Goal: Task Accomplishment & Management: Use online tool/utility

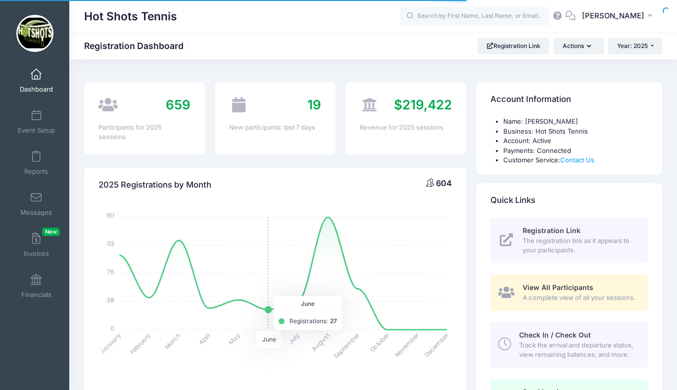
select select
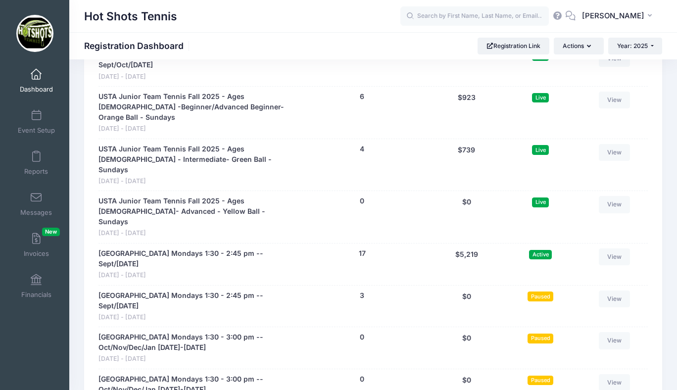
scroll to position [2562, 0]
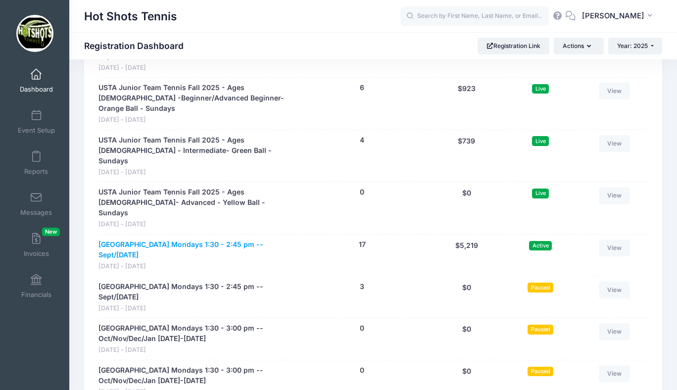
click at [174, 239] on link "Center Street Elementary Mondays 1:30 - 2:45 pm -- Sept/Oct 2025" at bounding box center [194, 249] width 193 height 21
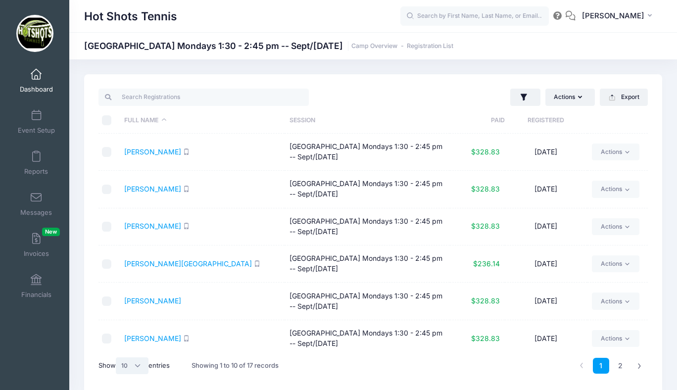
click at [130, 367] on select "All 10 25 50" at bounding box center [132, 365] width 33 height 17
select select "25"
click at [117, 357] on select "All 10 25 50" at bounding box center [132, 365] width 33 height 17
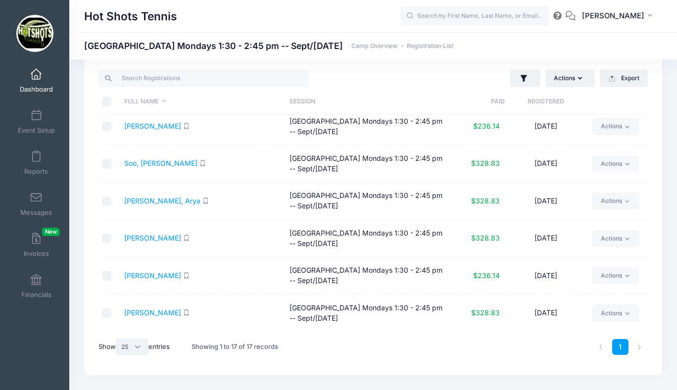
scroll to position [30, 0]
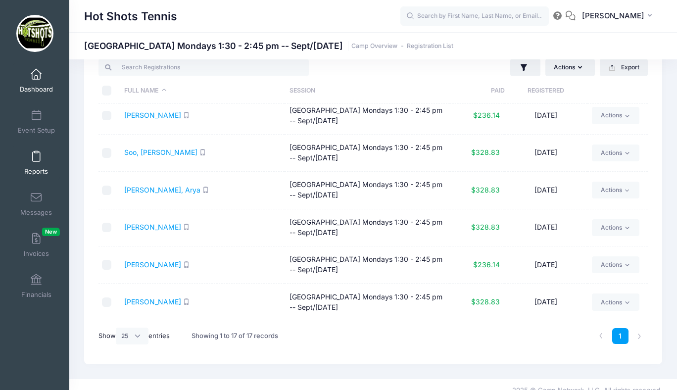
click at [36, 157] on span at bounding box center [36, 156] width 0 height 11
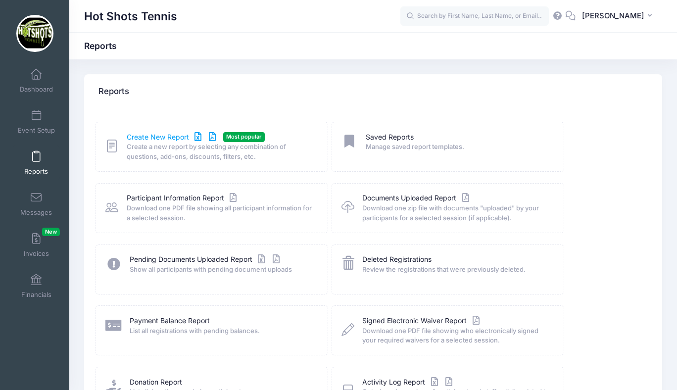
click at [158, 137] on link "Create New Report" at bounding box center [173, 137] width 92 height 10
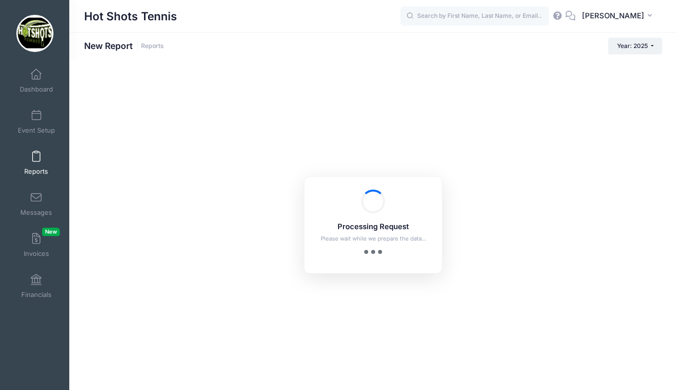
checkbox input "true"
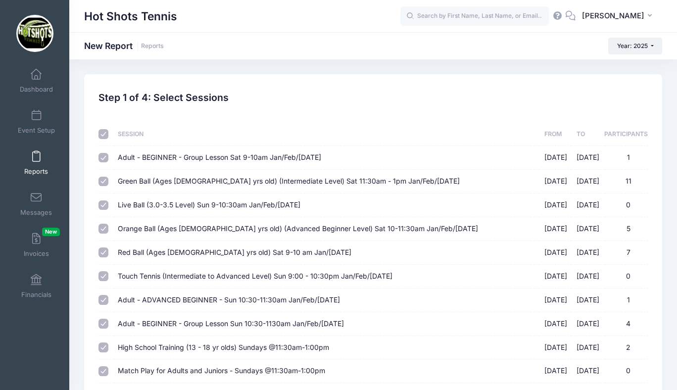
click at [102, 133] on input "checkbox" at bounding box center [103, 134] width 10 height 10
checkbox input "false"
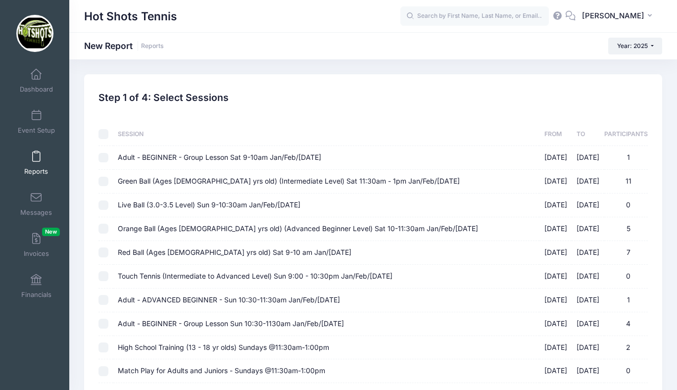
checkbox input "false"
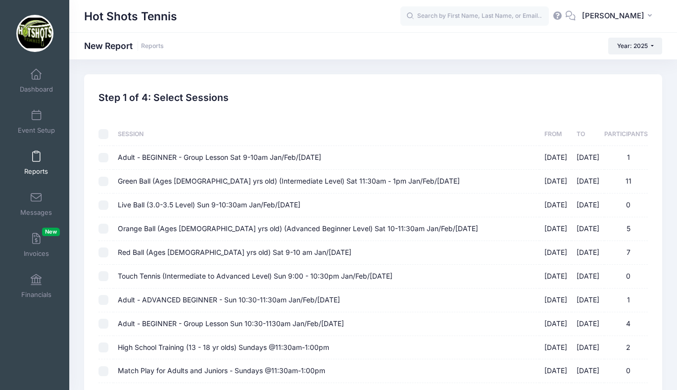
checkbox input "false"
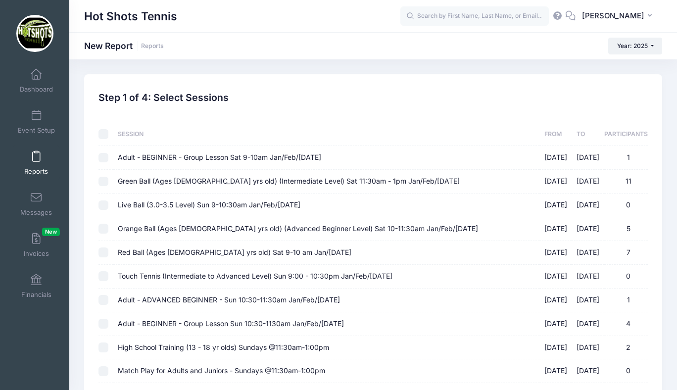
checkbox input "false"
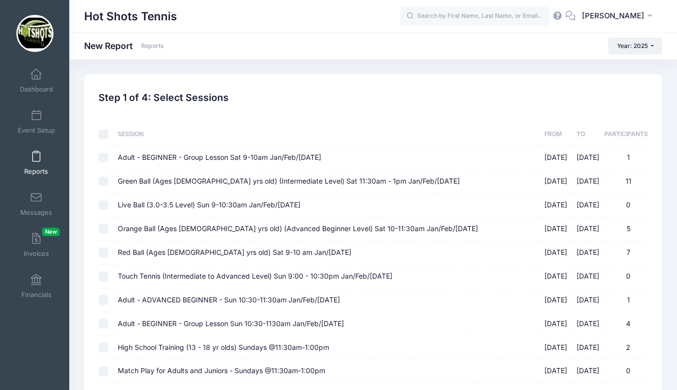
checkbox input "false"
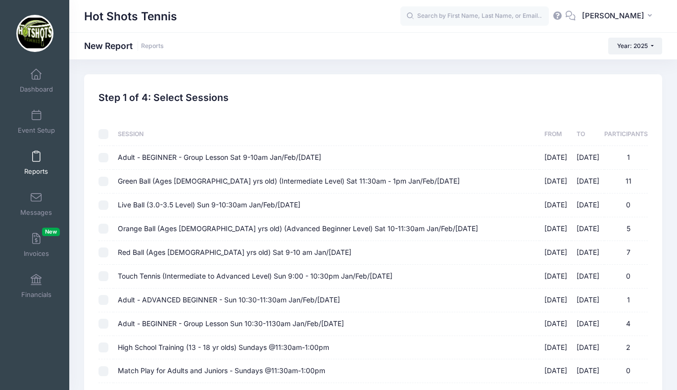
checkbox input "false"
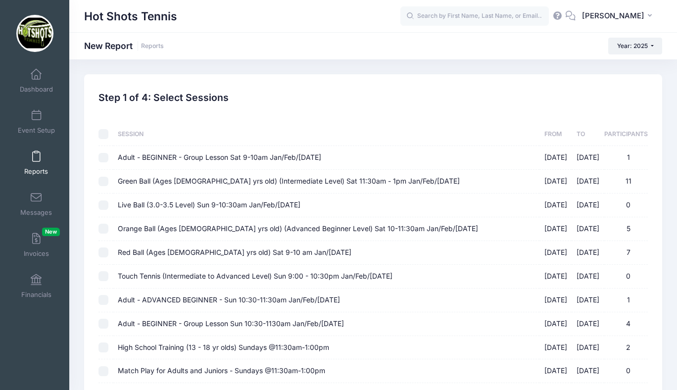
checkbox input "false"
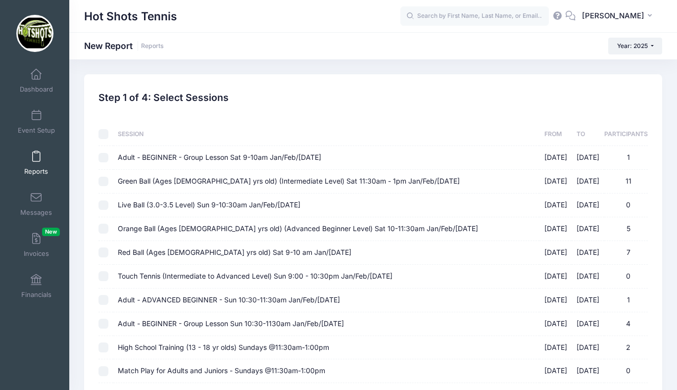
checkbox input "false"
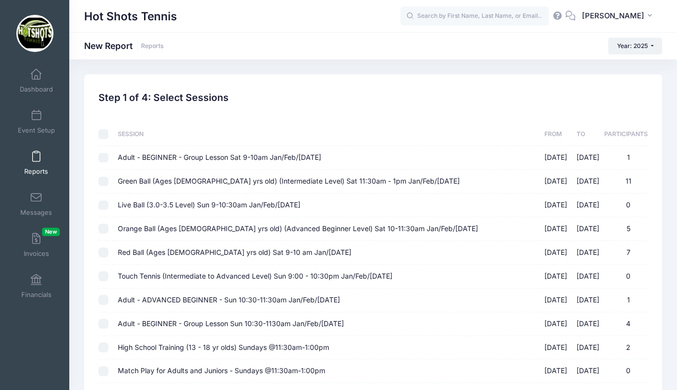
checkbox input "false"
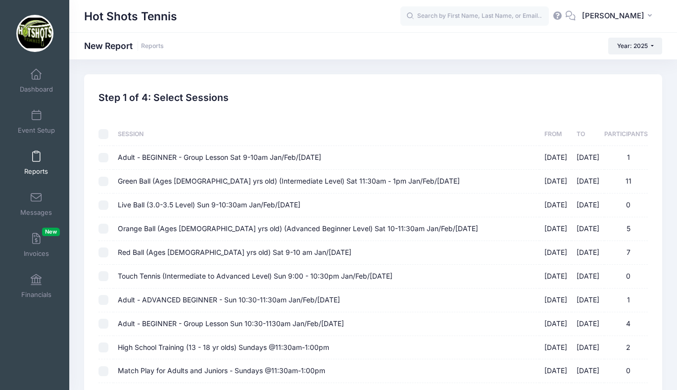
checkbox input "false"
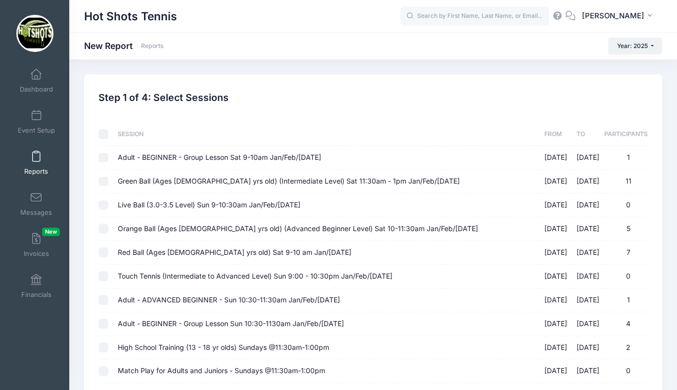
checkbox input "false"
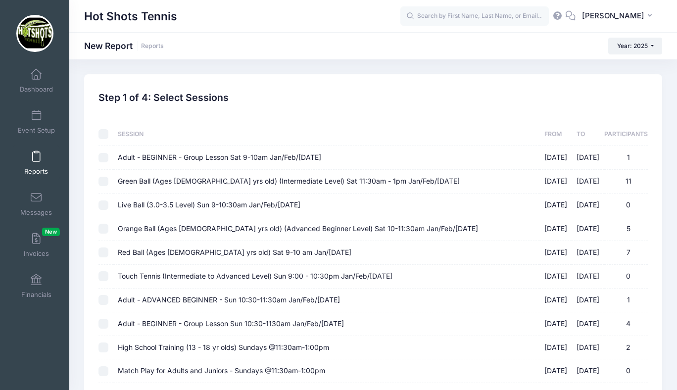
checkbox input "false"
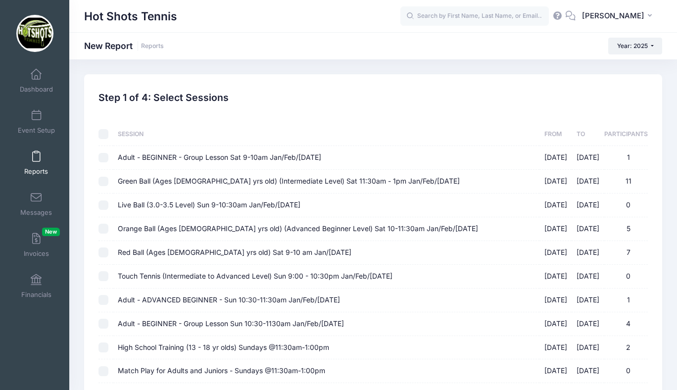
checkbox input "false"
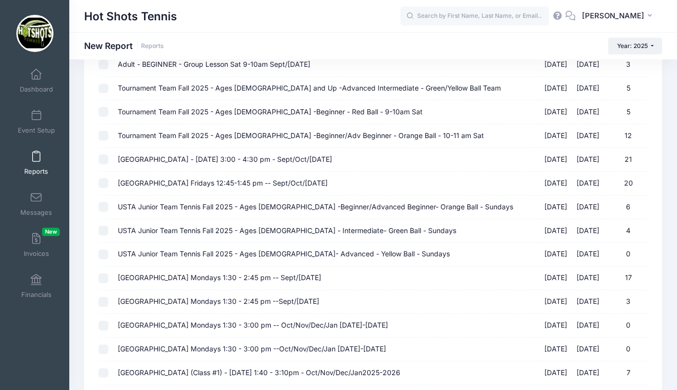
scroll to position [1139, 0]
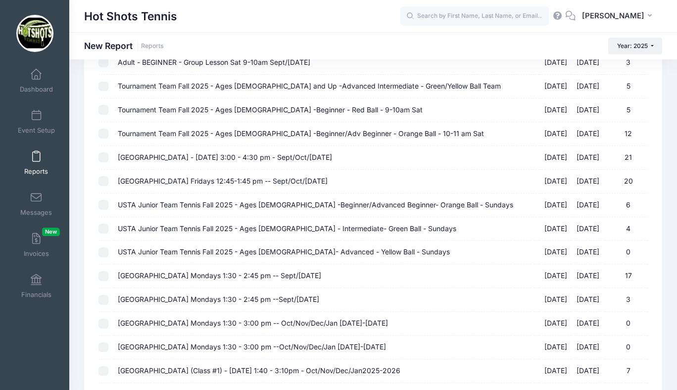
click at [280, 276] on span "[GEOGRAPHIC_DATA] Mondays 1:30 - 2:45 pm -- Sept/[DATE]" at bounding box center [219, 275] width 203 height 8
click at [108, 276] on input "[GEOGRAPHIC_DATA] Mondays 1:30 - 2:45 pm -- Sept/[DATE] [DATE] - [DATE] 17" at bounding box center [103, 276] width 10 height 10
checkbox input "true"
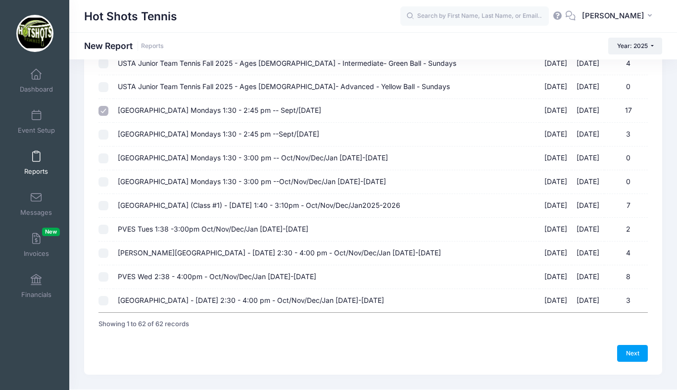
scroll to position [1326, 0]
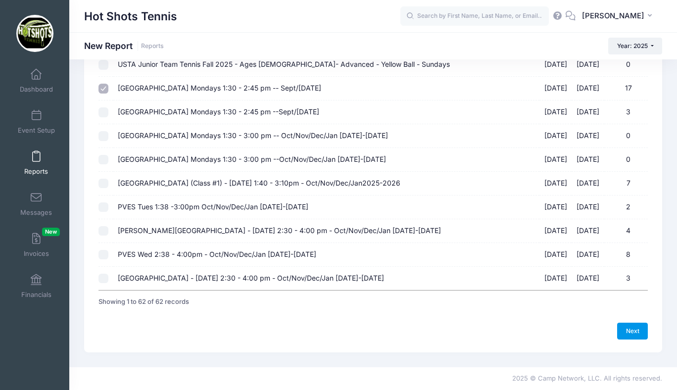
click at [631, 332] on link "Next" at bounding box center [632, 331] width 31 height 17
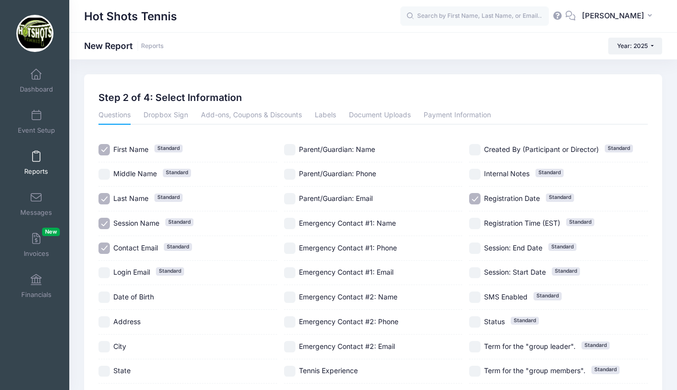
click at [102, 223] on input "Session Name Standard" at bounding box center [103, 223] width 11 height 11
checkbox input "false"
click at [474, 195] on input "Registration Date Standard" at bounding box center [474, 198] width 11 height 11
checkbox input "false"
click at [291, 171] on input "Parent/Guardian: Phone" at bounding box center [289, 174] width 11 height 11
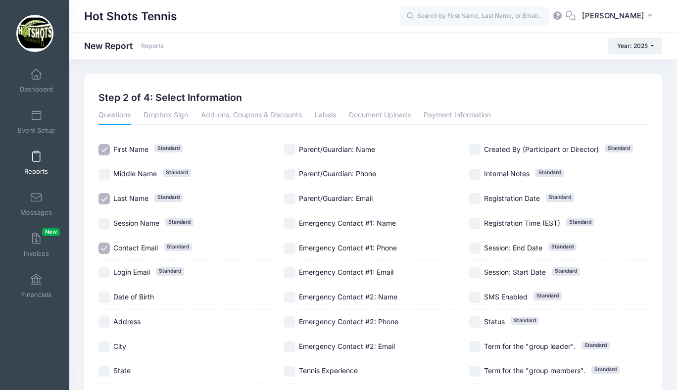
checkbox input "true"
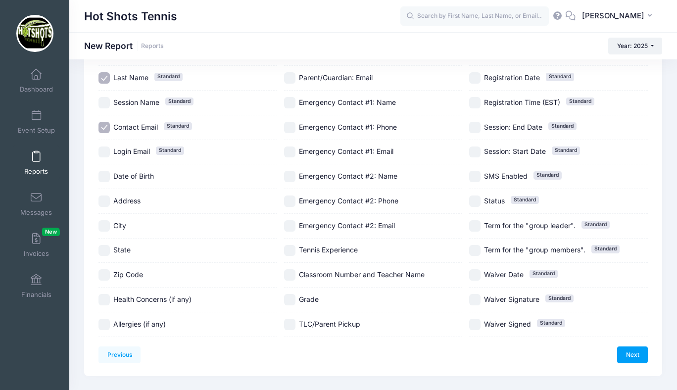
scroll to position [124, 0]
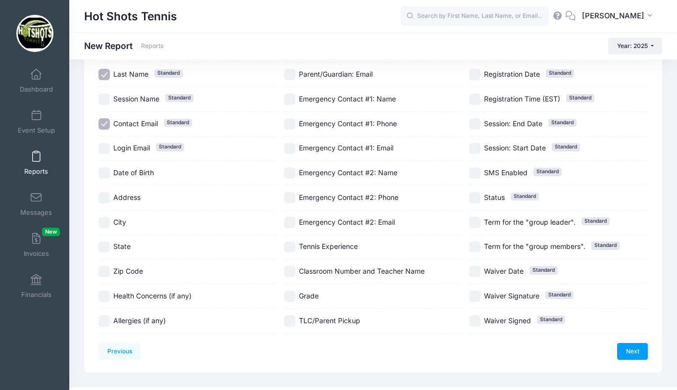
click at [105, 171] on input "Date of Birth" at bounding box center [103, 172] width 11 height 11
checkbox input "true"
click at [288, 269] on input "Classroom Number and Teacher Name" at bounding box center [289, 271] width 11 height 11
checkbox input "true"
click at [289, 243] on input "Tennis Experience" at bounding box center [289, 246] width 11 height 11
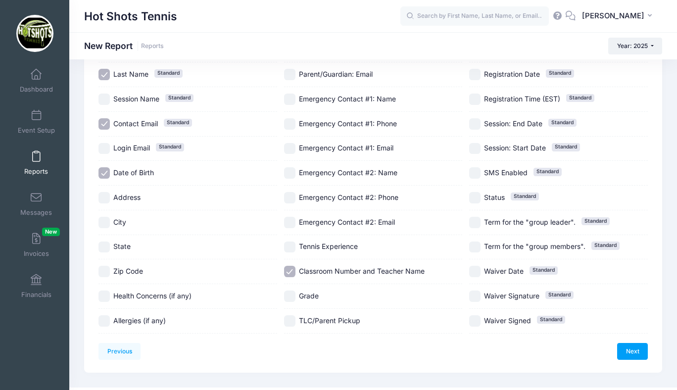
checkbox input "true"
click at [288, 294] on input "Grade" at bounding box center [289, 295] width 11 height 11
checkbox input "true"
click at [289, 319] on input "TLC/Parent Pickup" at bounding box center [289, 320] width 11 height 11
checkbox input "true"
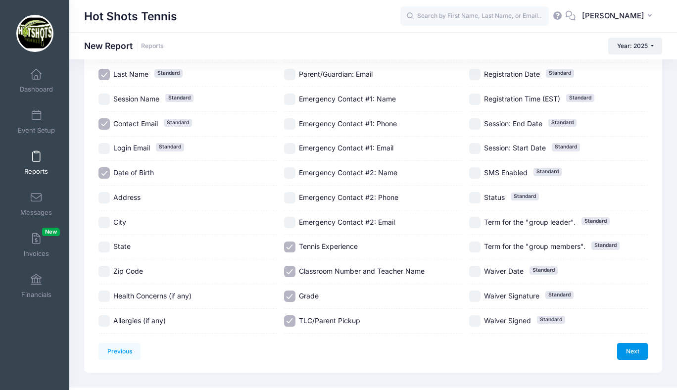
click at [628, 349] on link "Next" at bounding box center [632, 351] width 31 height 17
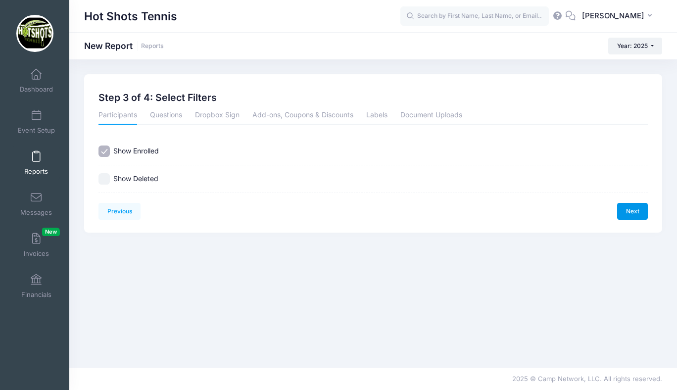
click at [632, 210] on link "Next" at bounding box center [632, 211] width 31 height 17
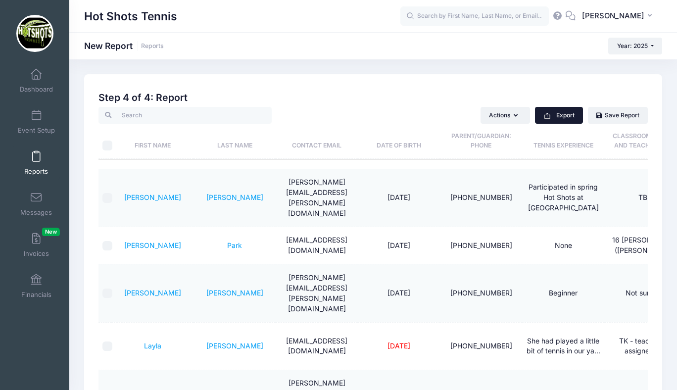
click at [570, 116] on button "Export" at bounding box center [559, 115] width 48 height 17
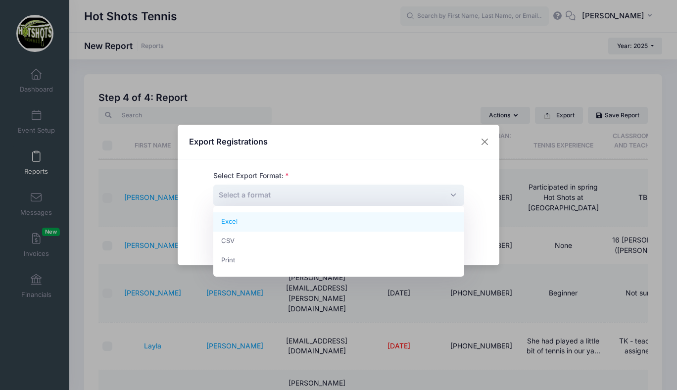
click at [414, 198] on span "Select a format" at bounding box center [338, 195] width 251 height 21
select select "excel"
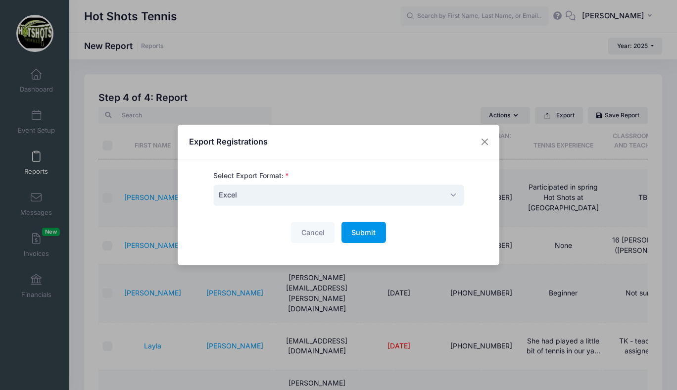
click at [367, 234] on span "Submit" at bounding box center [363, 232] width 24 height 8
